Goal: Task Accomplishment & Management: Manage account settings

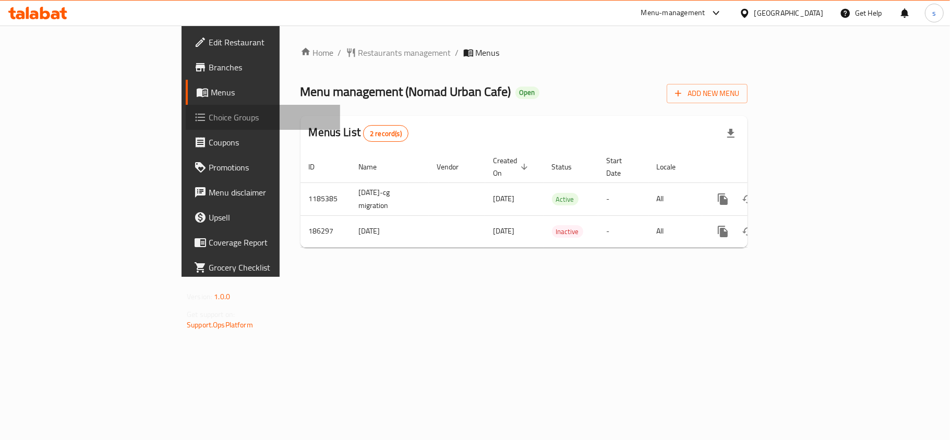
click at [209, 111] on span "Choice Groups" at bounding box center [270, 117] width 123 height 13
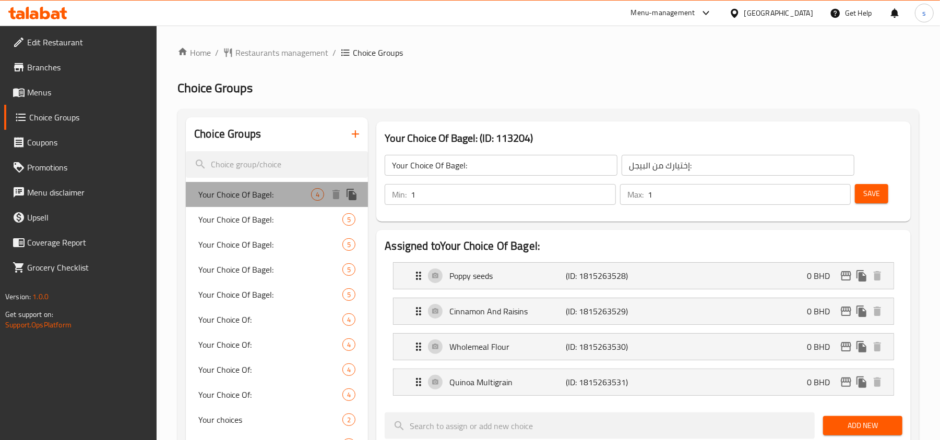
click at [281, 190] on span "Your Choice Of Bagel:" at bounding box center [254, 194] width 113 height 13
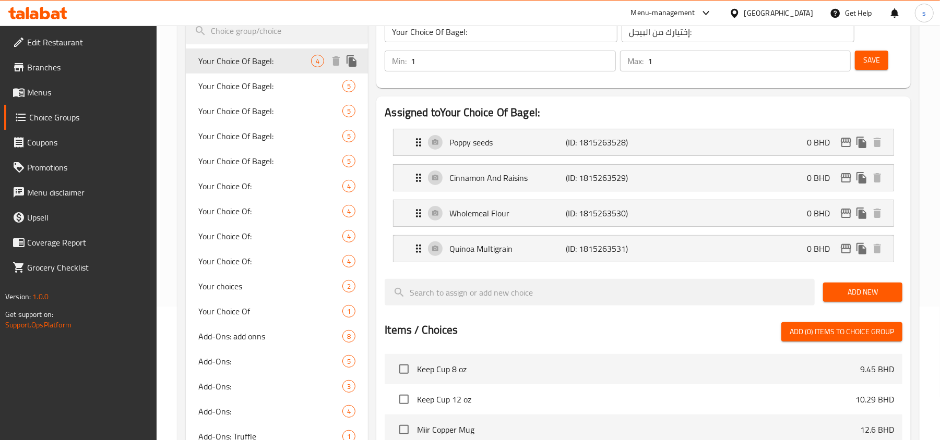
scroll to position [139, 0]
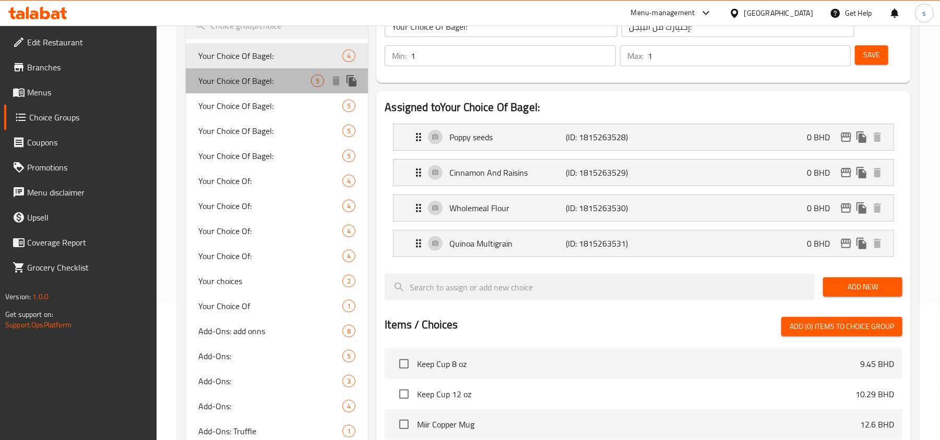
click at [247, 77] on span "Your Choice Of Bagel:" at bounding box center [254, 81] width 113 height 13
type input "اختيارك من الخبز"
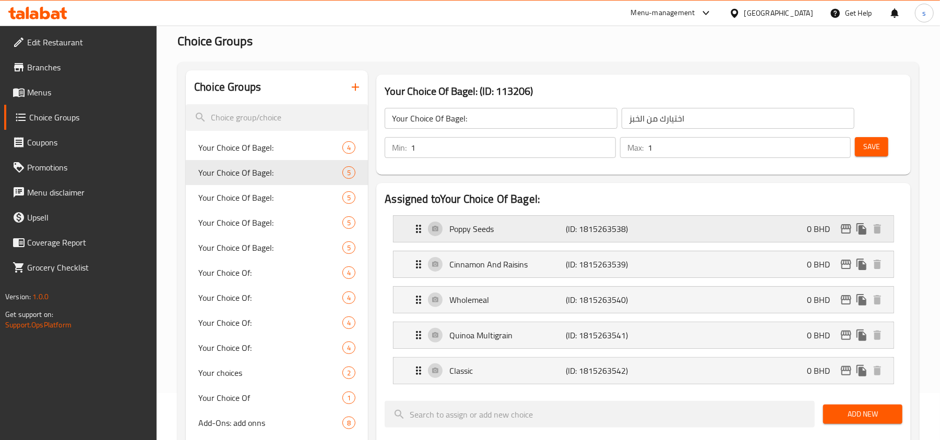
scroll to position [69, 0]
